Goal: Browse casually: Explore the website without a specific task or goal

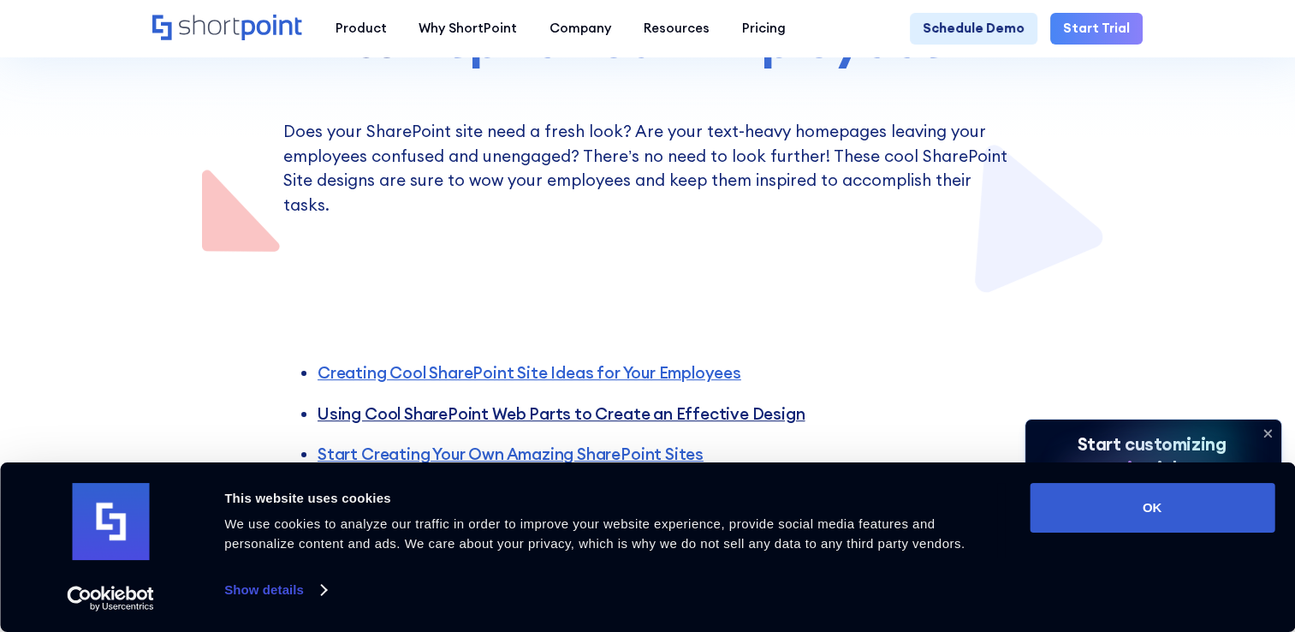
scroll to position [342, 0]
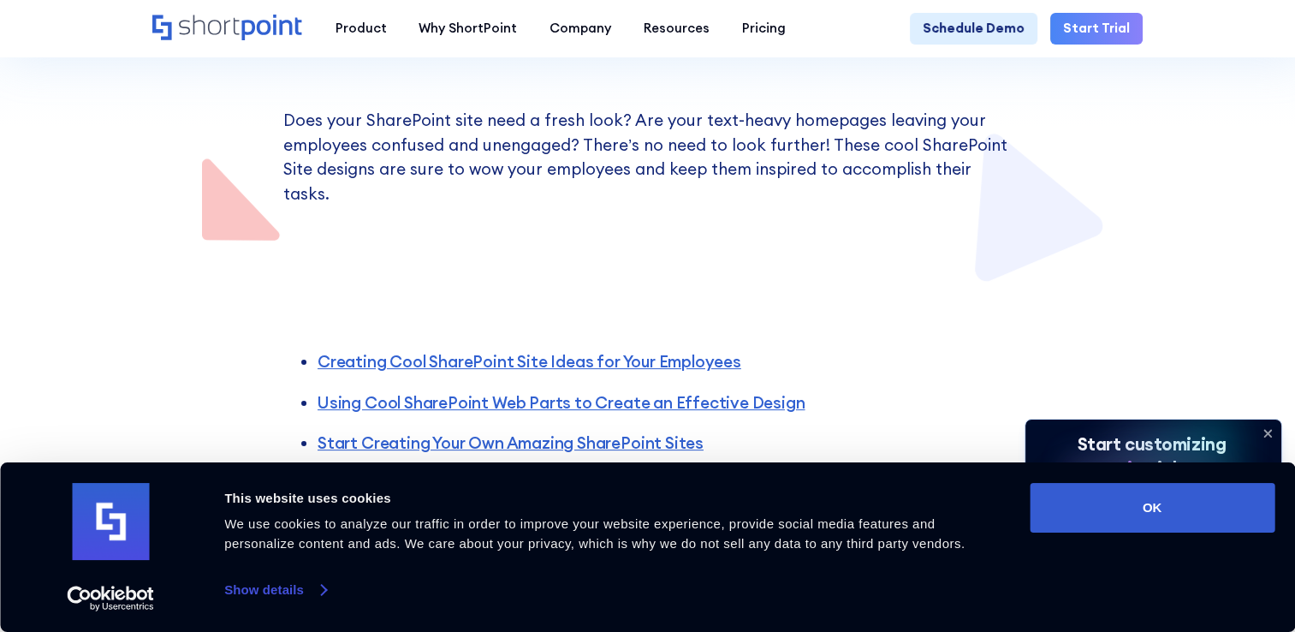
click at [282, 587] on link "Show details" at bounding box center [274, 590] width 101 height 26
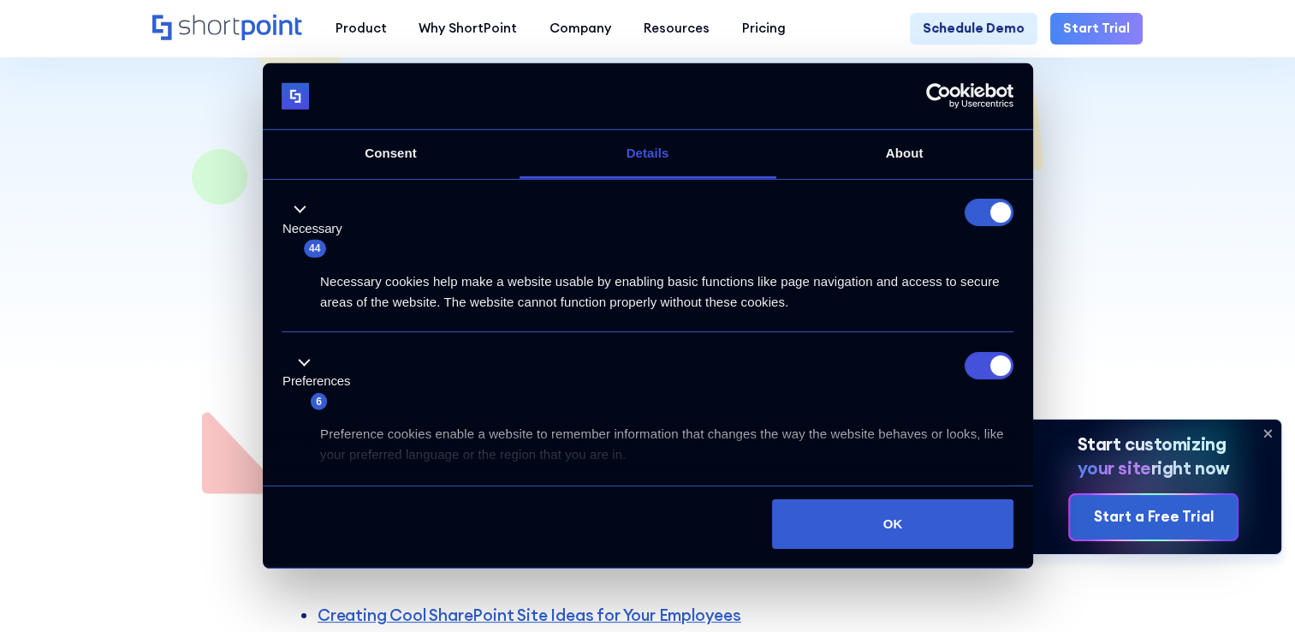
scroll to position [86, 0]
click at [989, 217] on form at bounding box center [989, 212] width 49 height 27
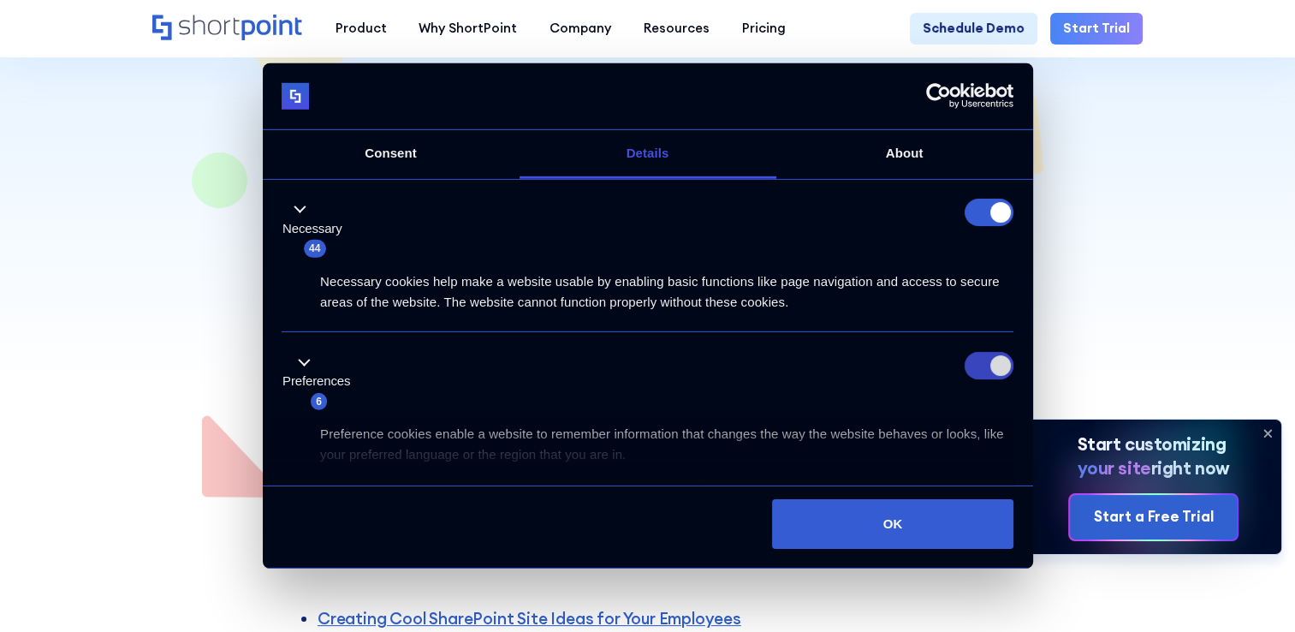
click at [975, 352] on input "Preferences" at bounding box center [989, 365] width 49 height 27
checkbox input "false"
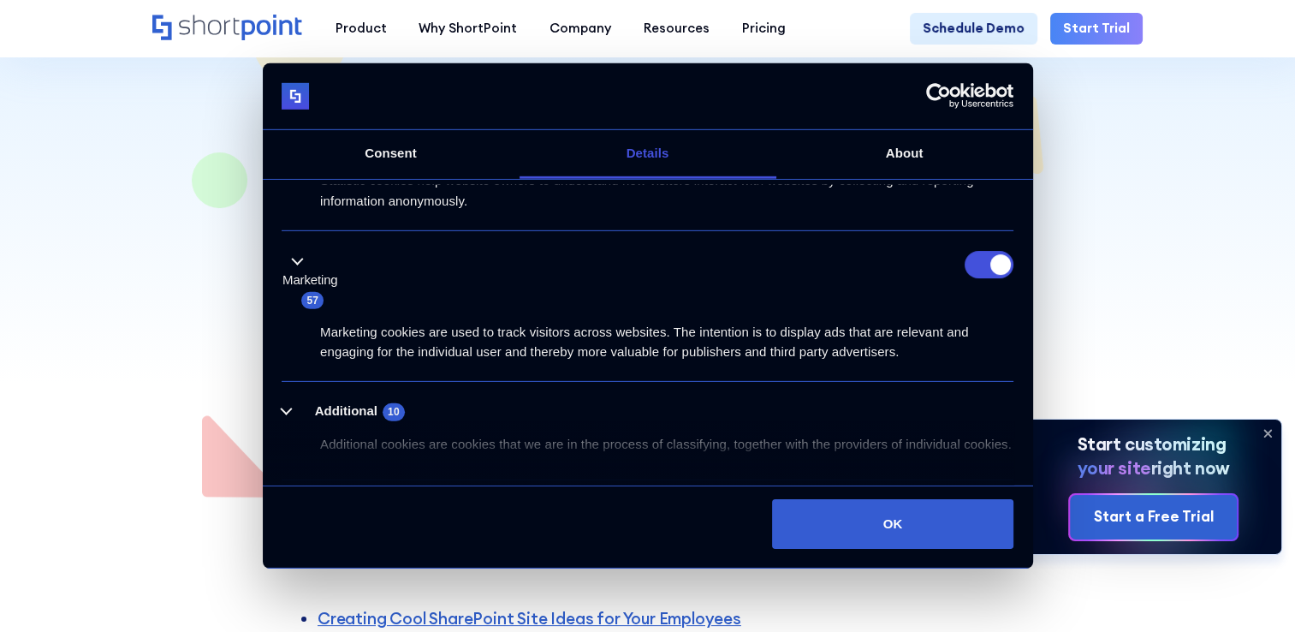
scroll to position [305, 0]
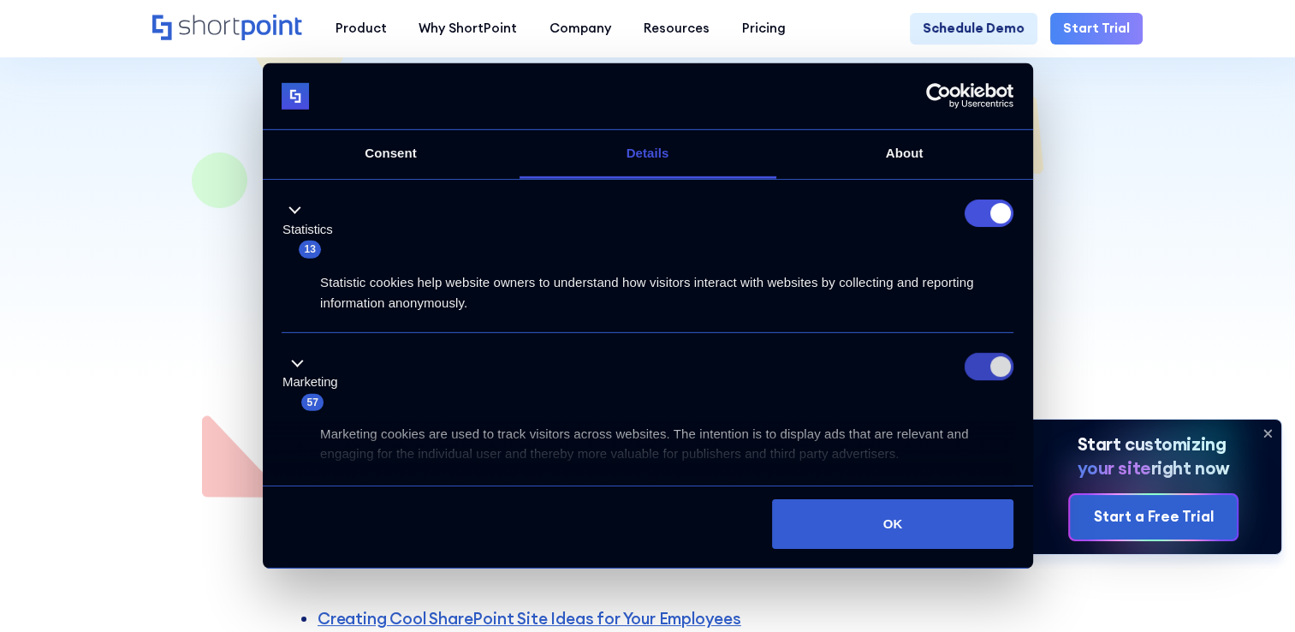
click at [974, 370] on input "Marketing" at bounding box center [989, 366] width 49 height 27
checkbox input "false"
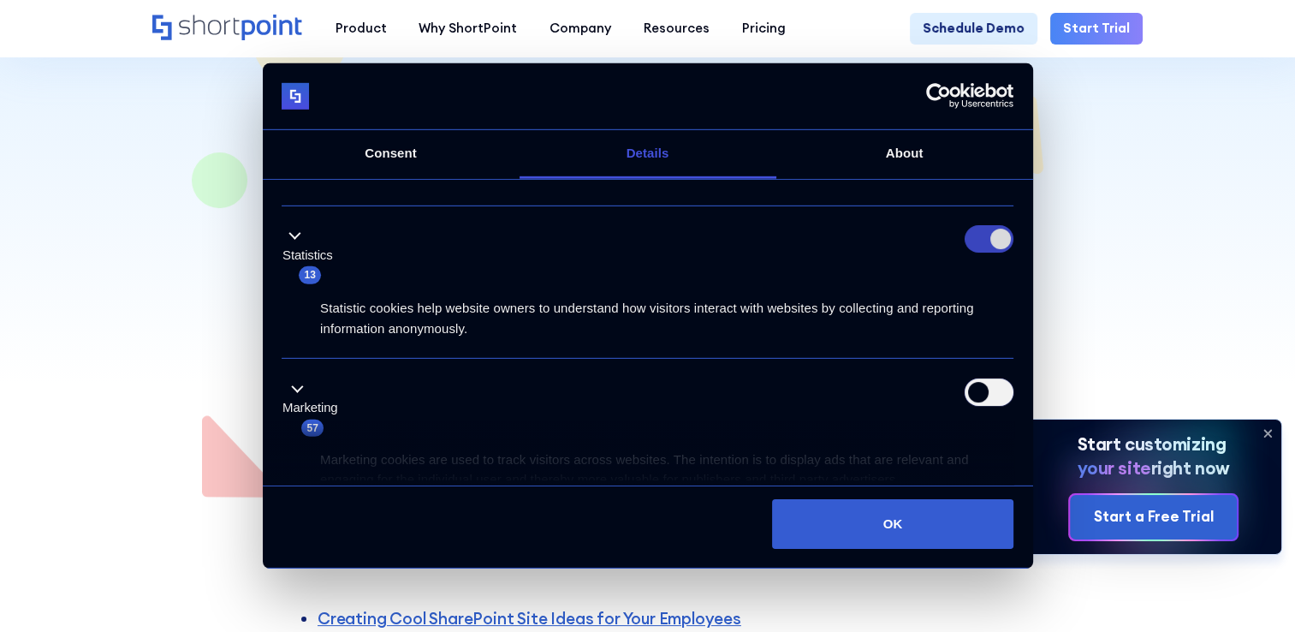
scroll to position [219, 0]
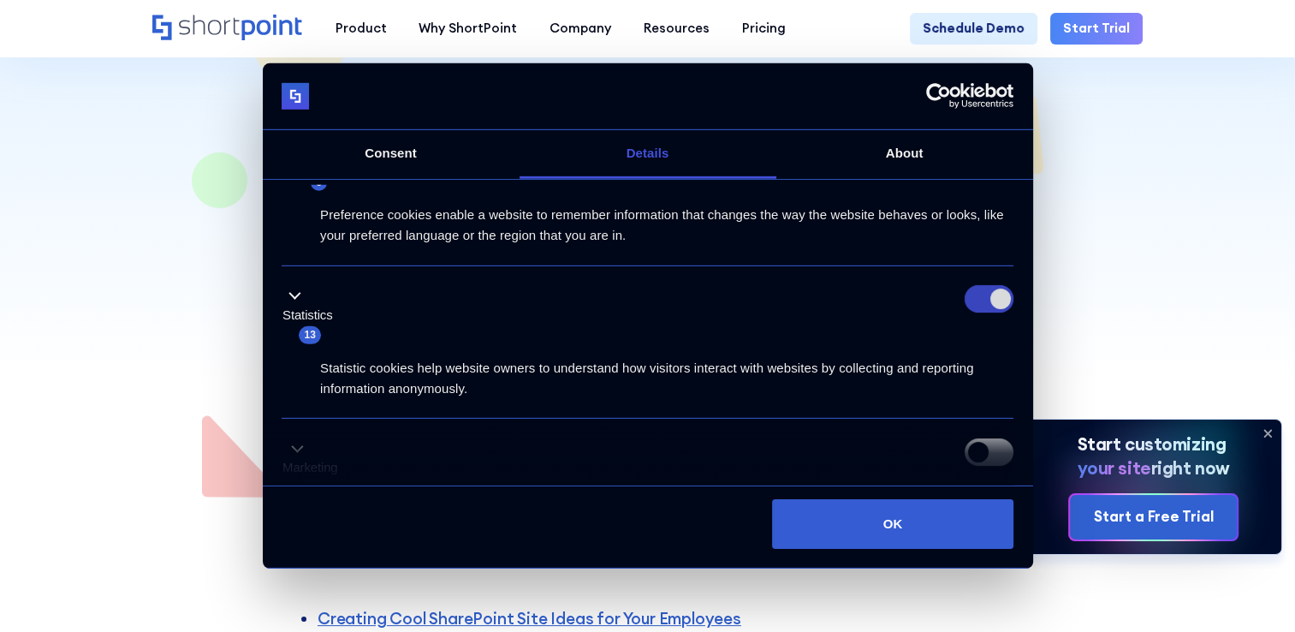
click at [979, 300] on input "Statistics" at bounding box center [989, 298] width 49 height 27
checkbox input "false"
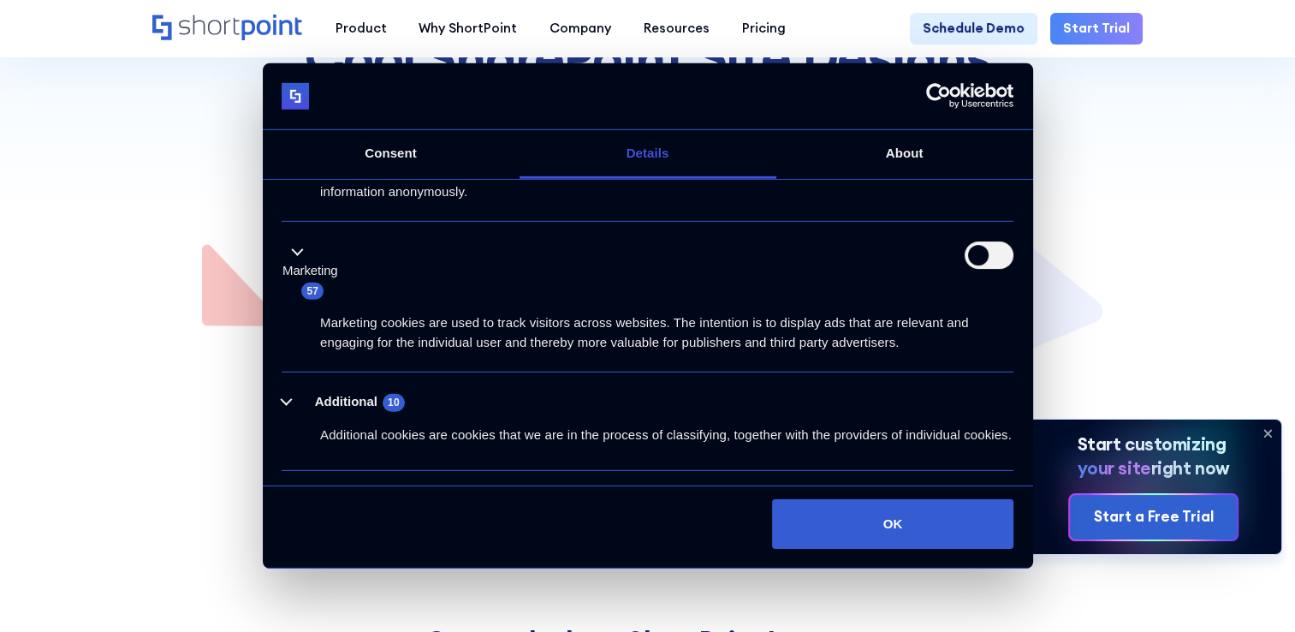
scroll to position [476, 0]
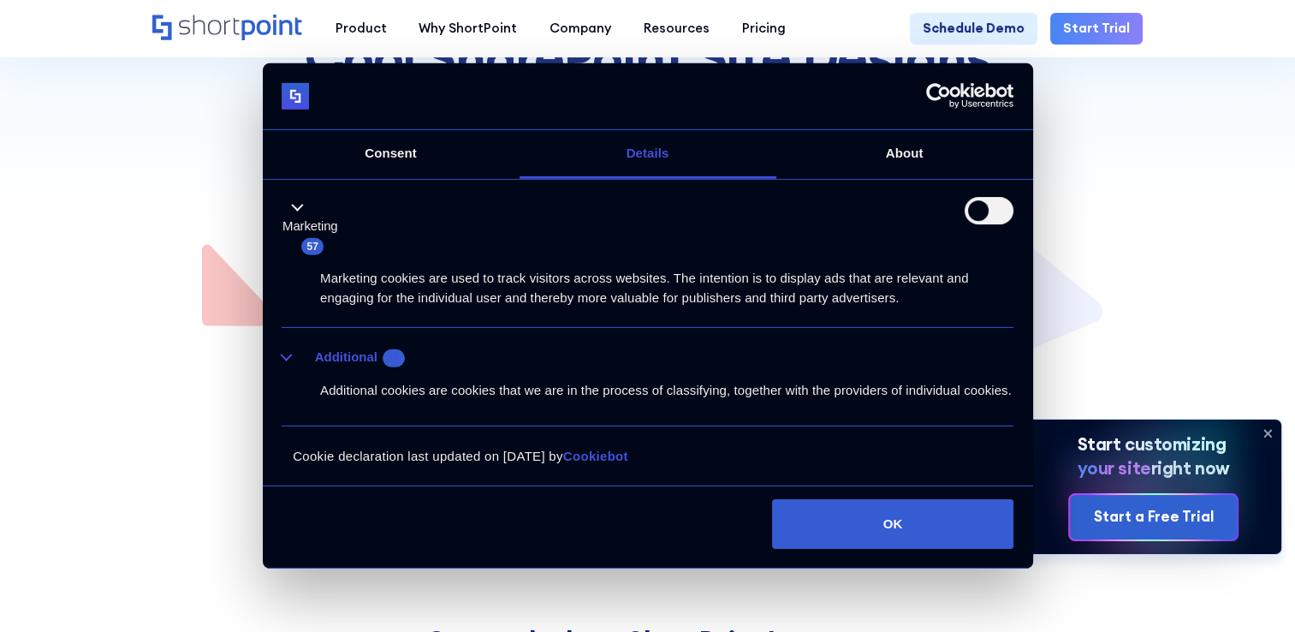
click at [299, 368] on div "Additional cookies are cookies that we are in the process of classifying, toget…" at bounding box center [648, 384] width 732 height 33
click at [284, 347] on button "Additional 10" at bounding box center [349, 357] width 134 height 21
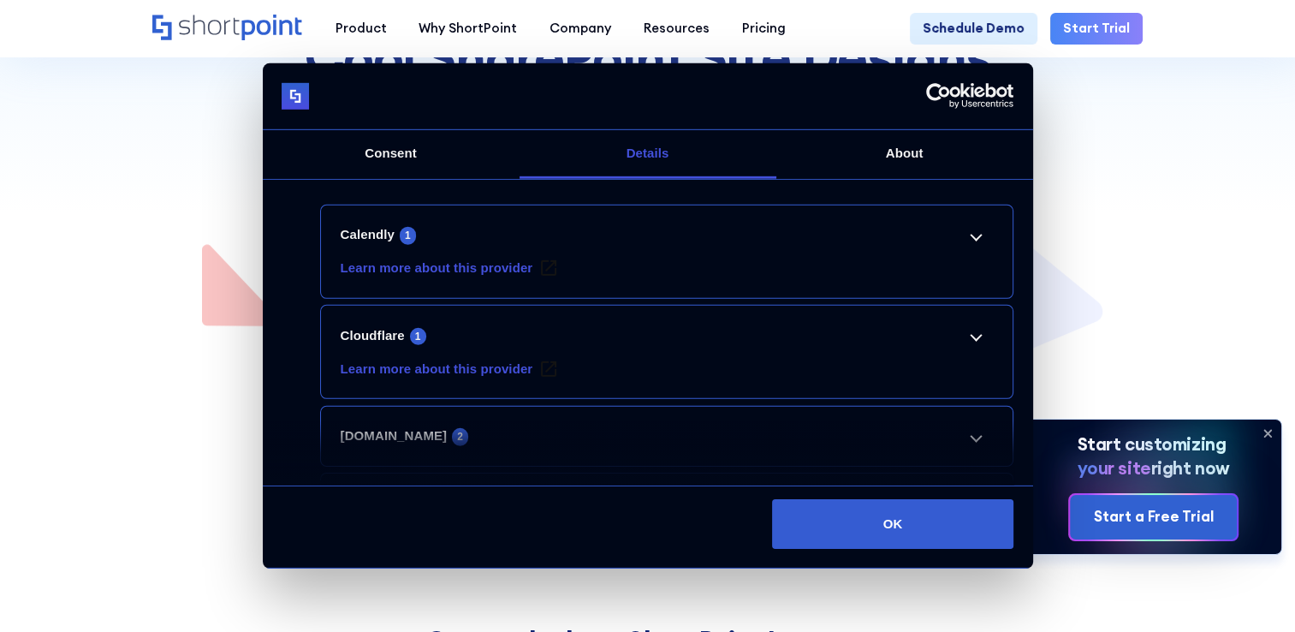
scroll to position [647, 0]
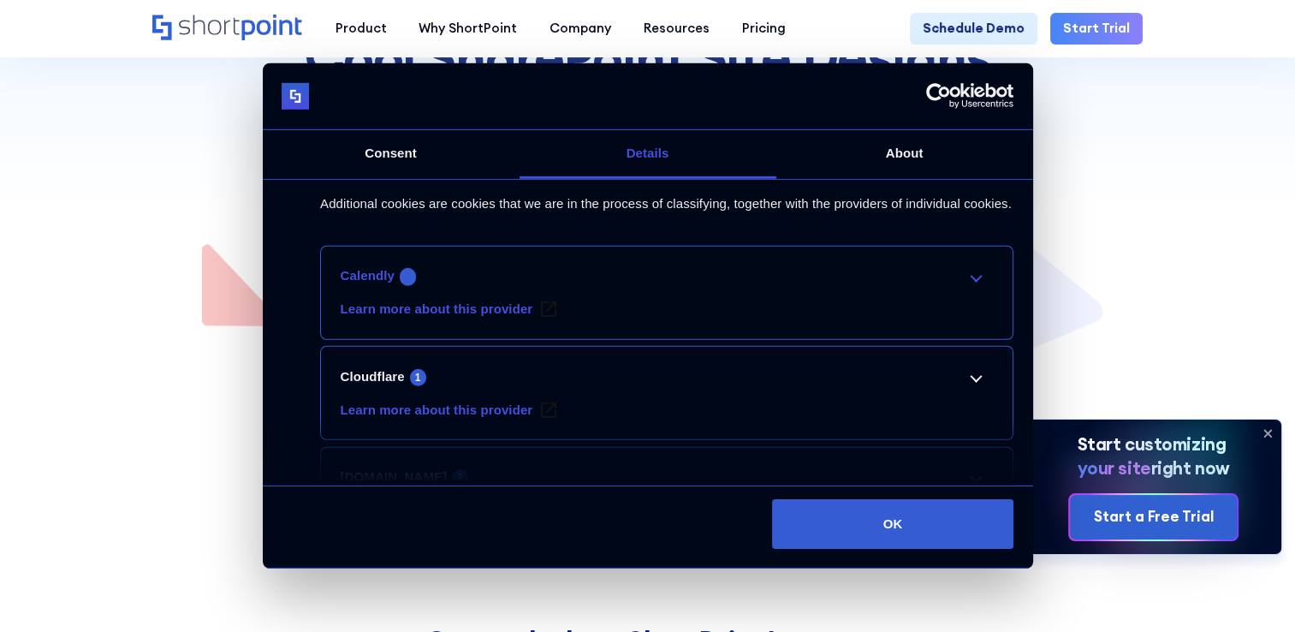
click at [964, 286] on link "Calendly 1" at bounding box center [667, 275] width 653 height 21
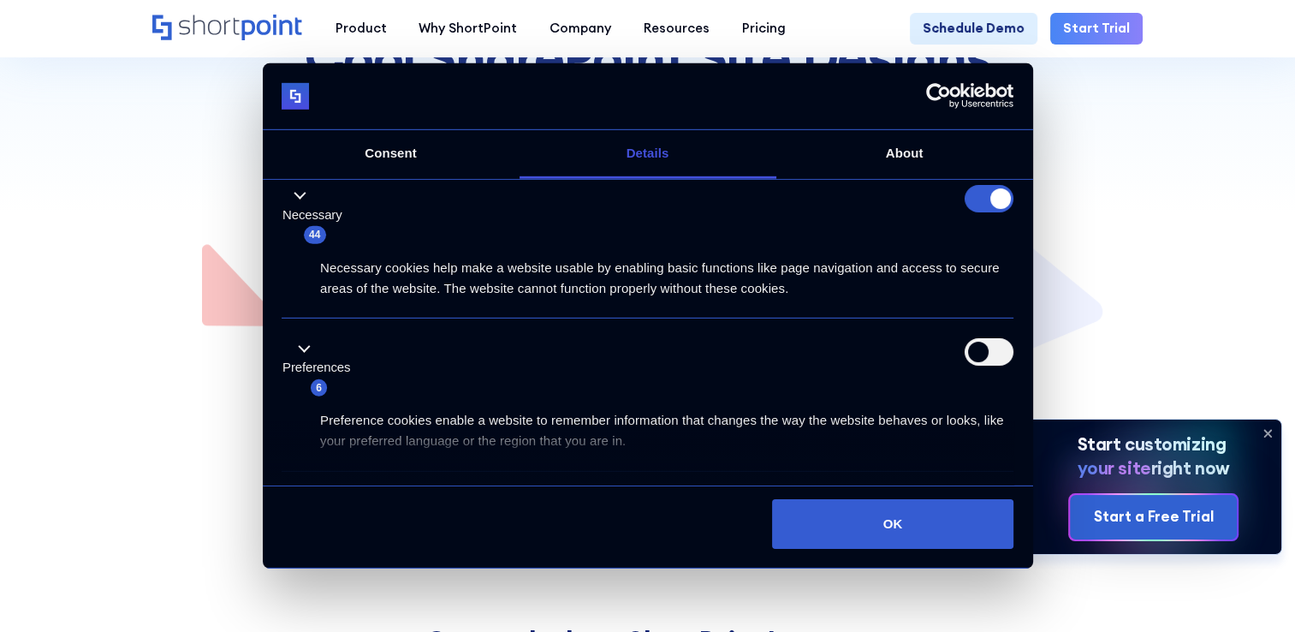
scroll to position [0, 0]
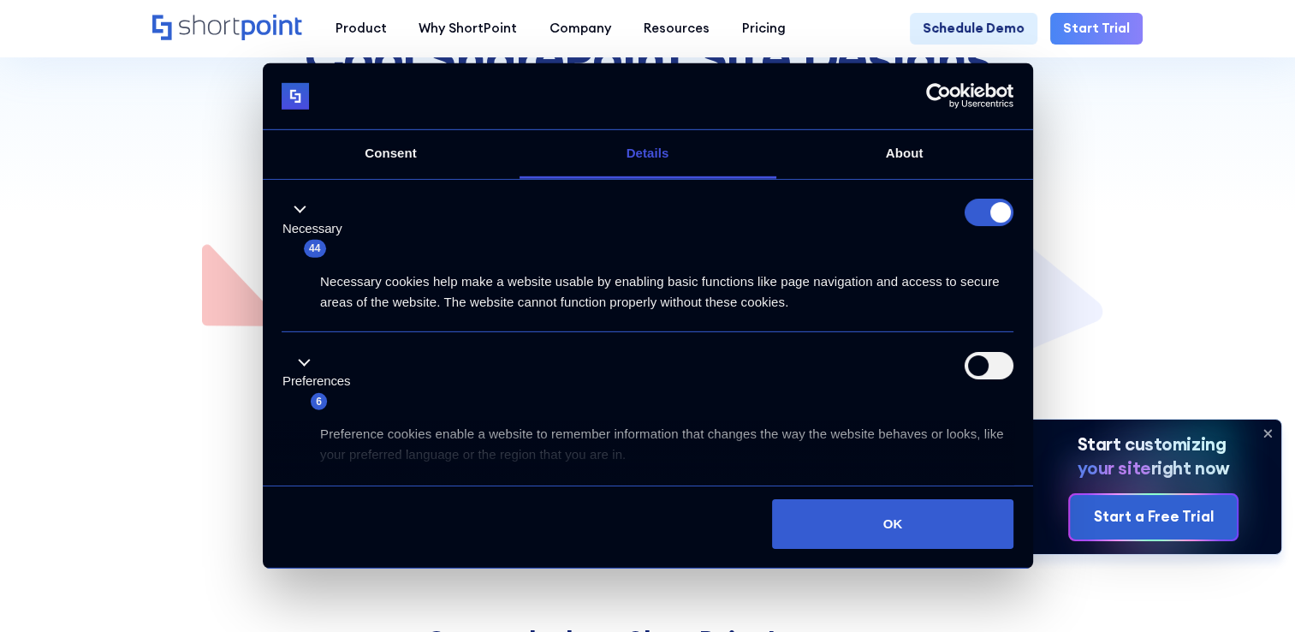
click at [996, 213] on form at bounding box center [989, 212] width 49 height 27
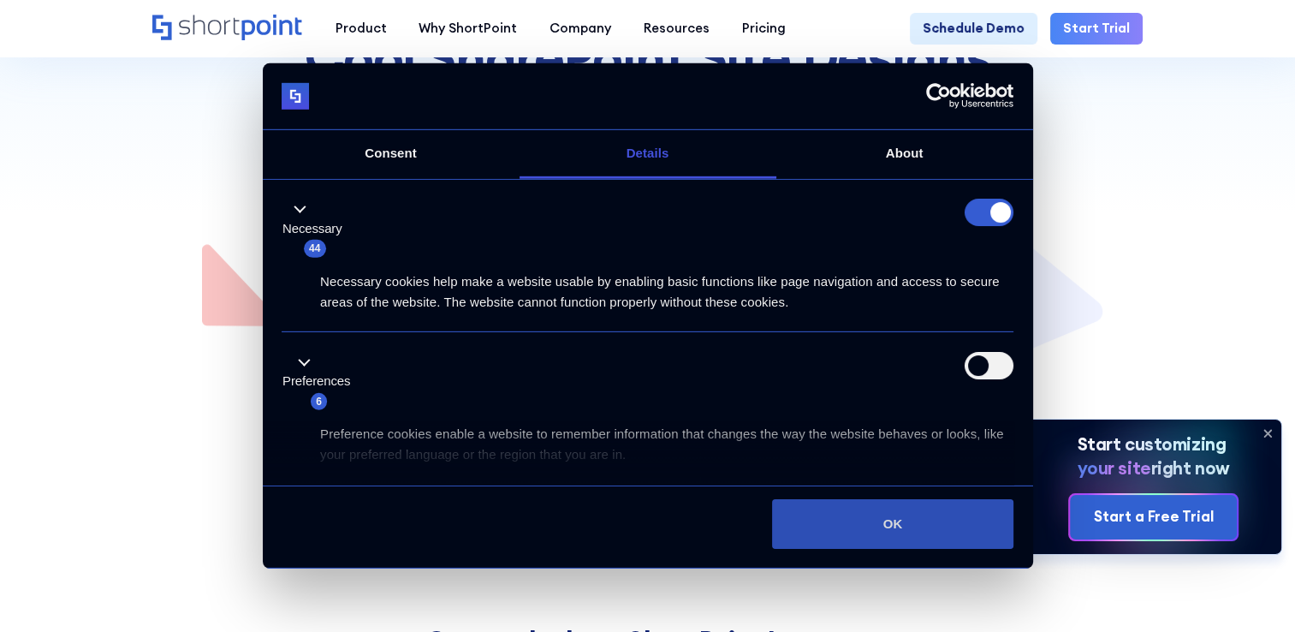
click at [884, 532] on button "OK" at bounding box center [892, 524] width 241 height 50
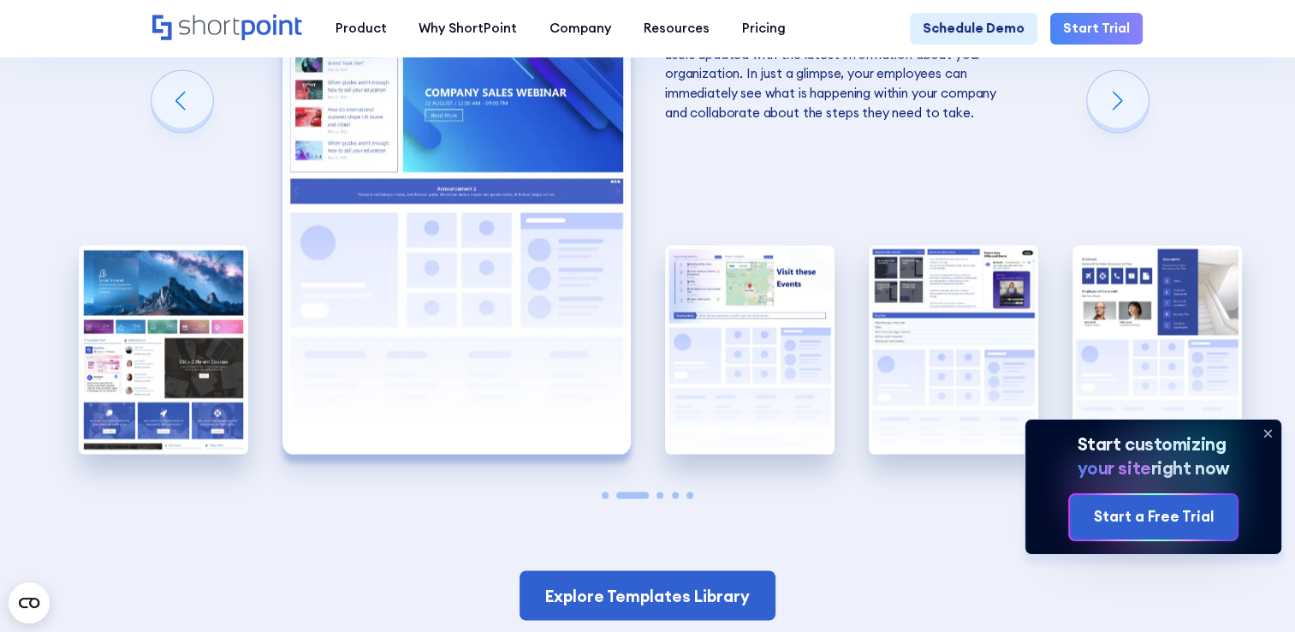
scroll to position [2824, 0]
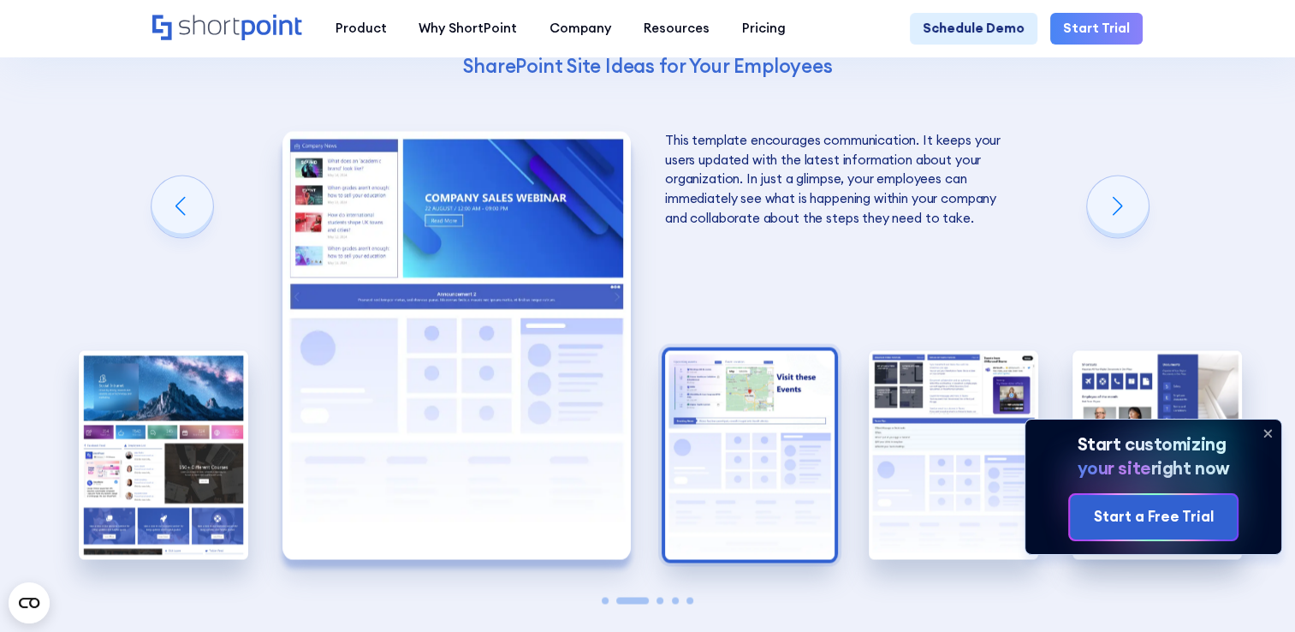
click at [808, 418] on img "3 / 5" at bounding box center [749, 454] width 169 height 208
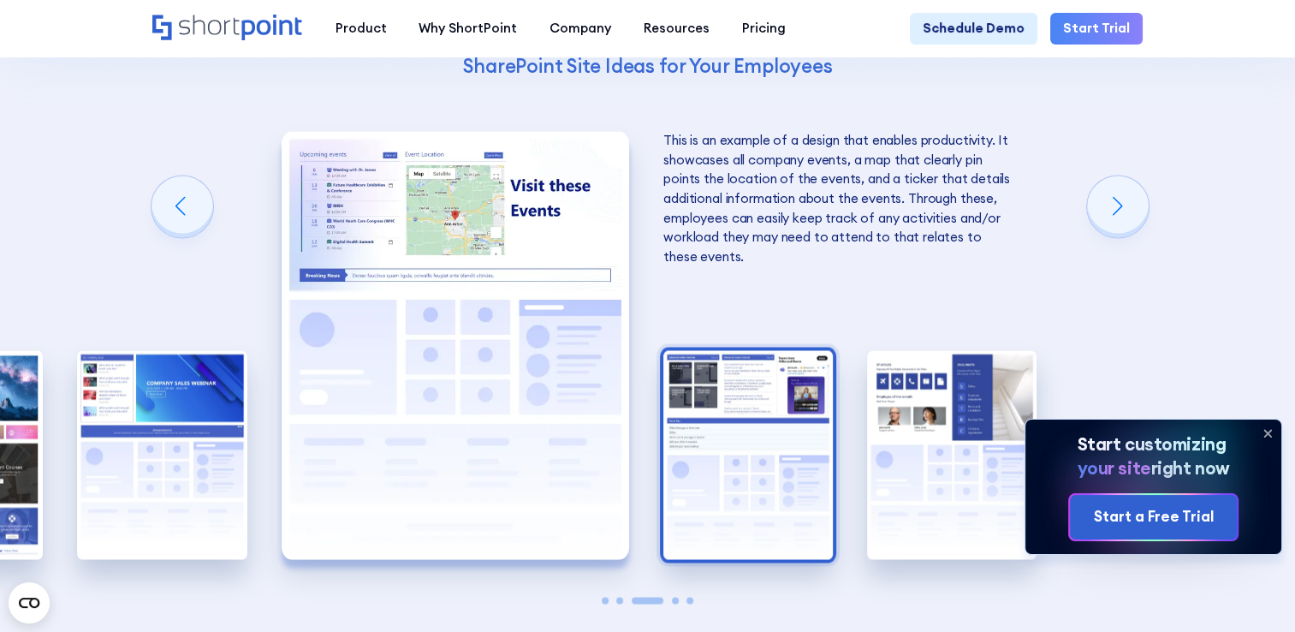
click at [782, 423] on img "4 / 5" at bounding box center [747, 454] width 169 height 208
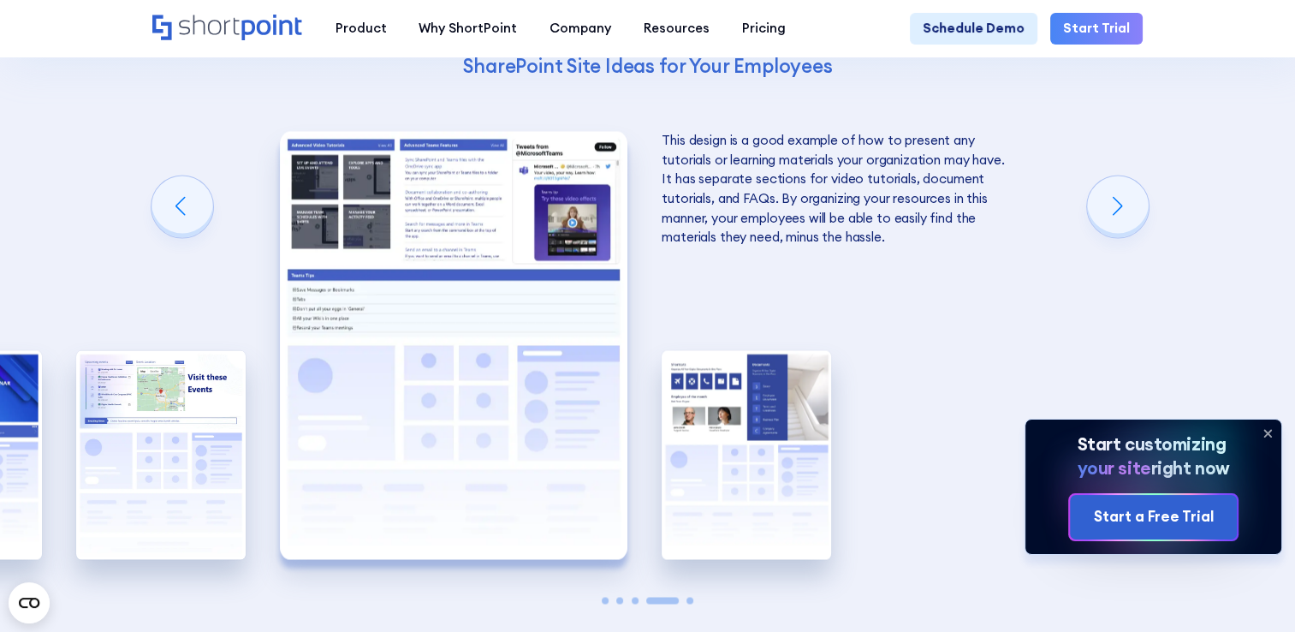
click at [782, 423] on img "5 / 5" at bounding box center [746, 454] width 169 height 208
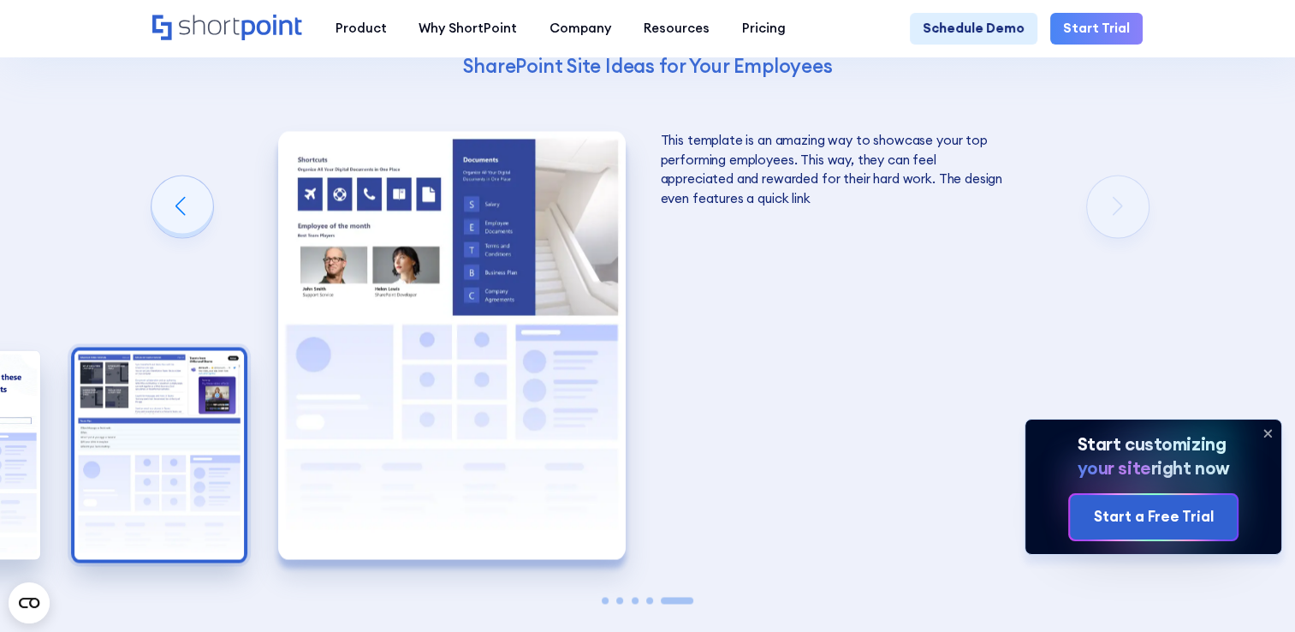
click at [208, 427] on img "4 / 5" at bounding box center [158, 454] width 169 height 208
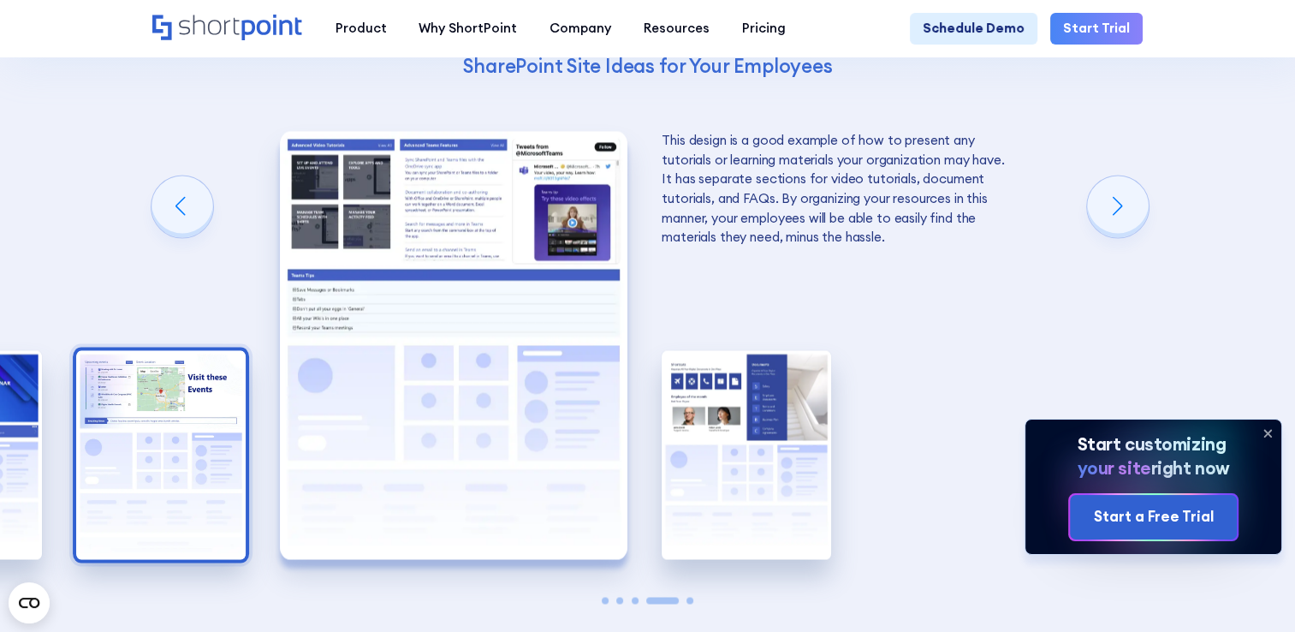
click at [157, 420] on img "3 / 5" at bounding box center [160, 454] width 169 height 208
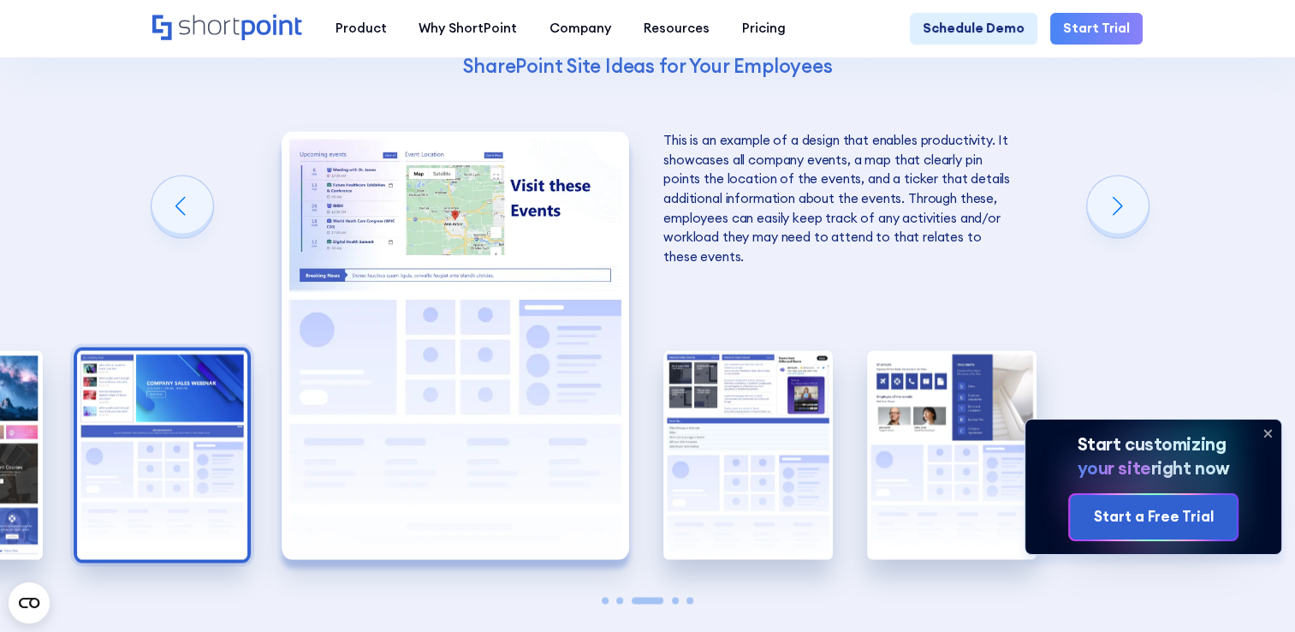
click at [154, 414] on img "2 / 5" at bounding box center [161, 454] width 169 height 208
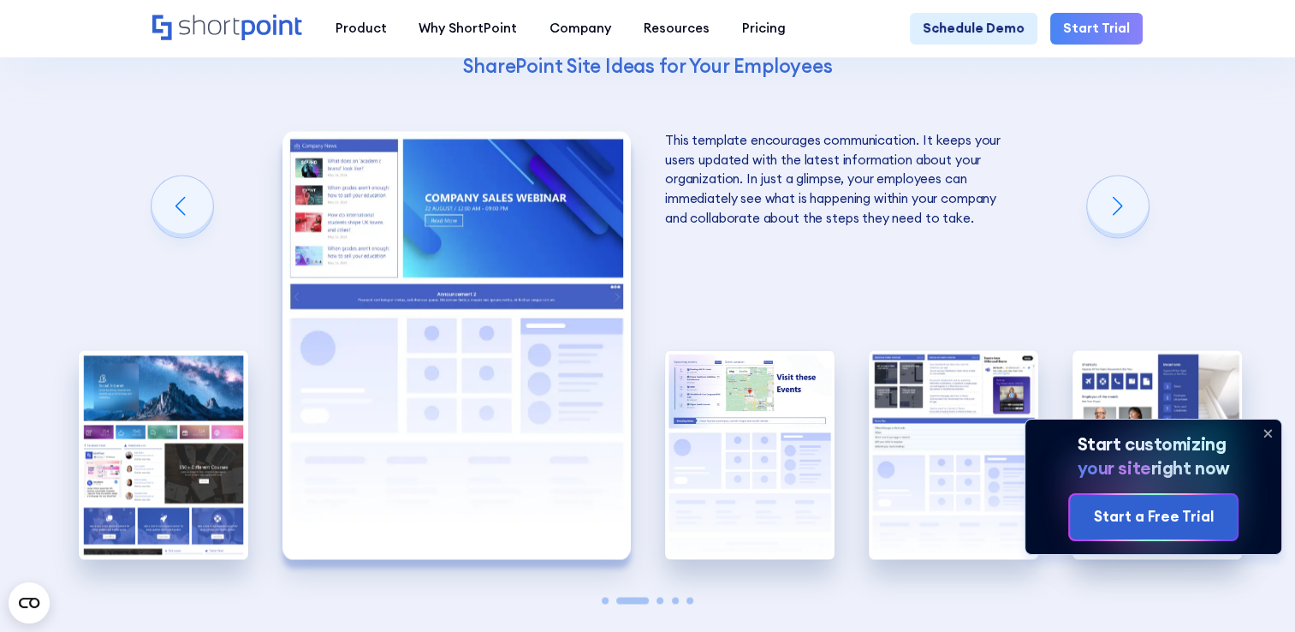
click at [154, 414] on img "1 / 5" at bounding box center [163, 454] width 169 height 208
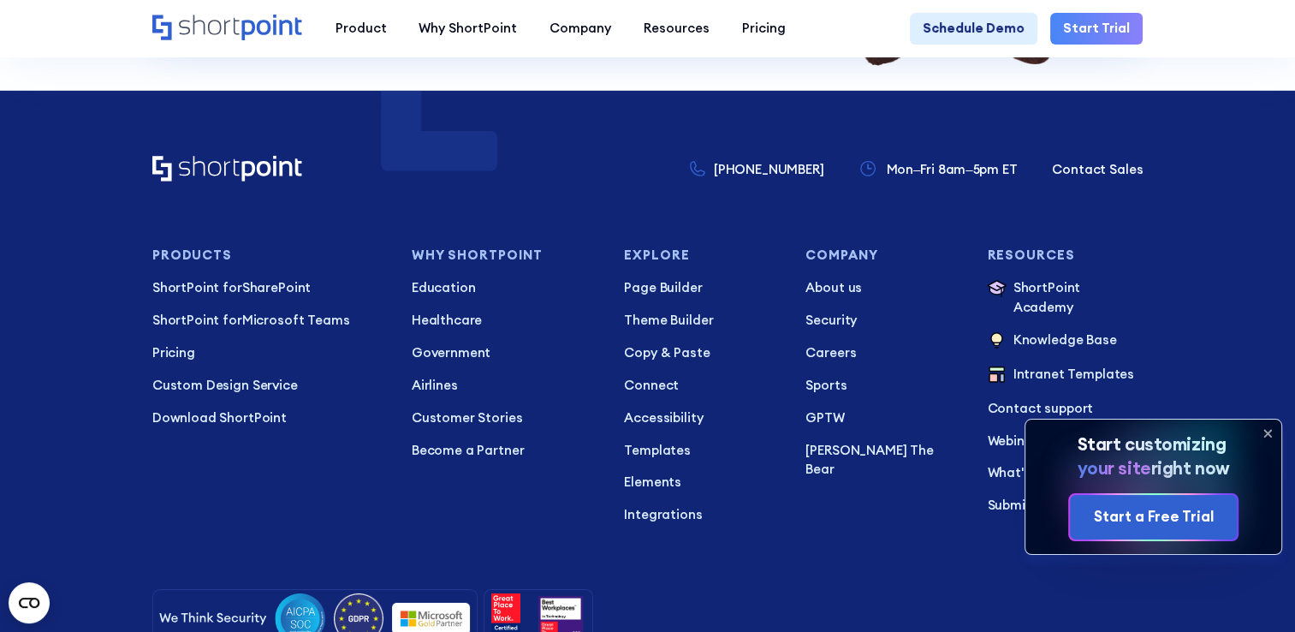
scroll to position [5578, 0]
